Goal: Find specific page/section: Find specific page/section

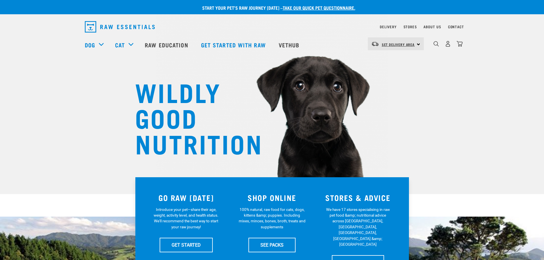
click at [408, 43] on span "Set Delivery Area" at bounding box center [398, 44] width 33 height 2
click at [393, 59] on link "[GEOGRAPHIC_DATA]" at bounding box center [395, 60] width 55 height 13
click at [399, 45] on span "[GEOGRAPHIC_DATA]" at bounding box center [399, 44] width 35 height 2
click at [390, 60] on link "[GEOGRAPHIC_DATA]" at bounding box center [395, 60] width 55 height 13
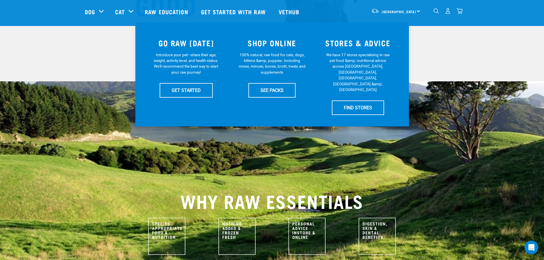
scroll to position [114, 0]
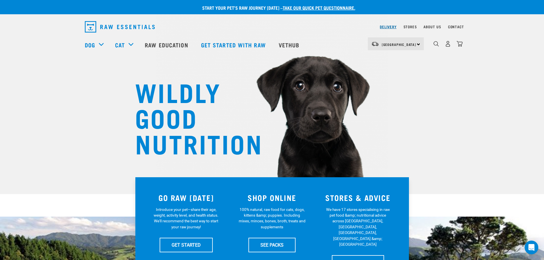
click at [392, 26] on link "Delivery" at bounding box center [388, 27] width 17 height 2
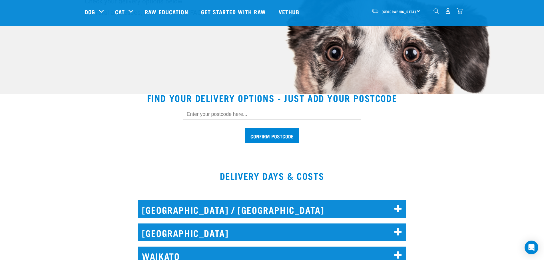
scroll to position [143, 0]
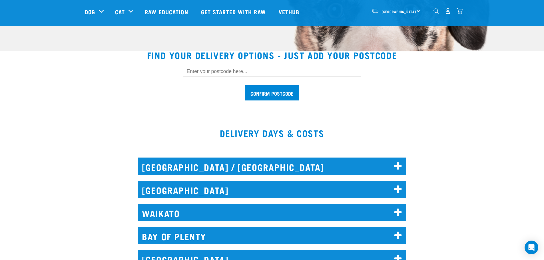
click at [237, 70] on input "text" at bounding box center [272, 71] width 178 height 11
click at [272, 97] on input "Confirm postcode" at bounding box center [272, 92] width 55 height 15
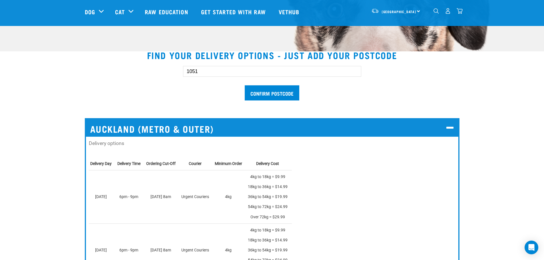
click at [229, 66] on input "1051" at bounding box center [272, 71] width 178 height 11
type input "1081"
click at [269, 90] on input "Confirm postcode" at bounding box center [272, 92] width 55 height 15
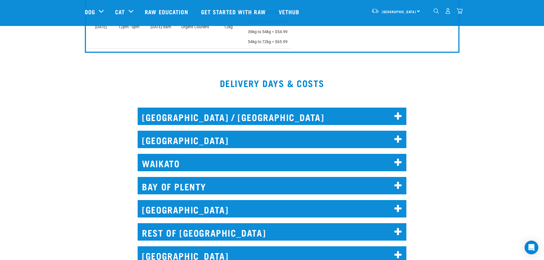
scroll to position [257, 0]
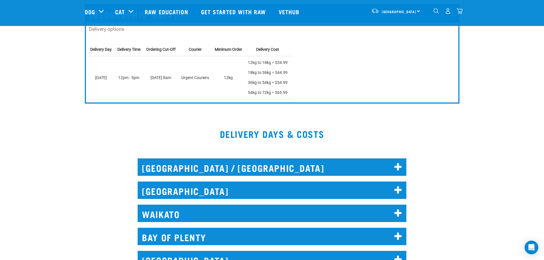
click at [358, 186] on h2 "[GEOGRAPHIC_DATA]" at bounding box center [272, 190] width 269 height 17
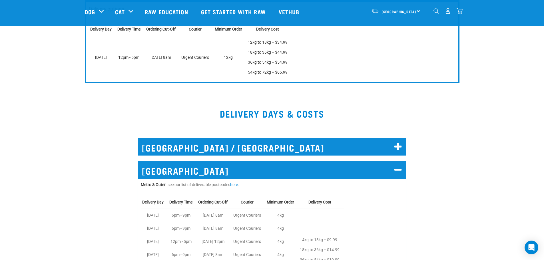
scroll to position [343, 0]
